Goal: Task Accomplishment & Management: Manage account settings

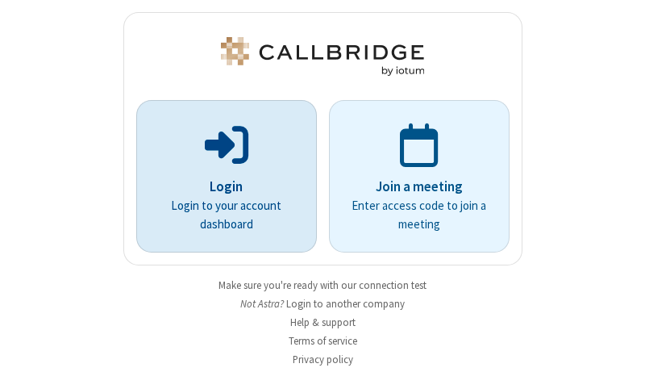
click at [220, 186] on p "Login" at bounding box center [226, 187] width 135 height 21
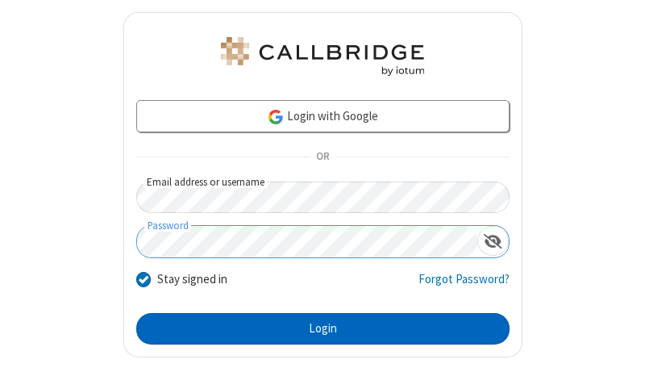
click at [316, 328] on button "Login" at bounding box center [322, 329] width 373 height 32
